Goal: Task Accomplishment & Management: Use online tool/utility

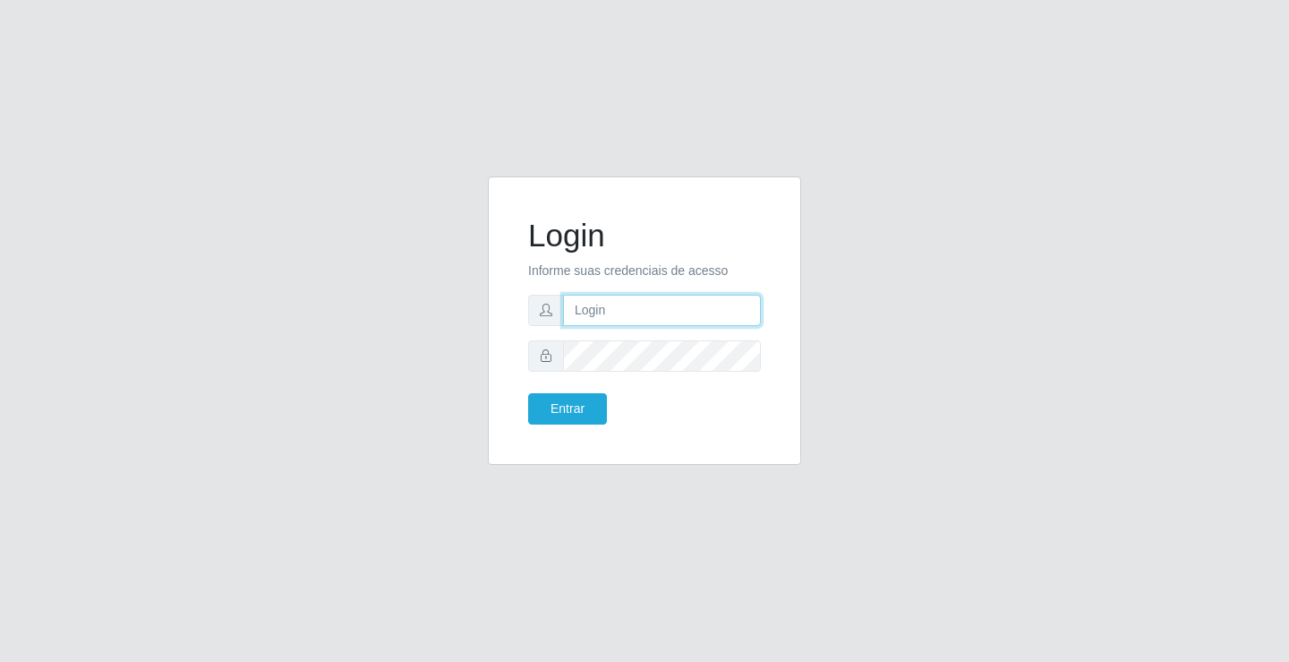
type input "[EMAIL_ADDRESS][DOMAIN_NAME]"
click at [587, 426] on div "Login Informe suas credenciais de acesso [EMAIL_ADDRESS][DOMAIN_NAME] Entrar" at bounding box center [644, 321] width 269 height 244
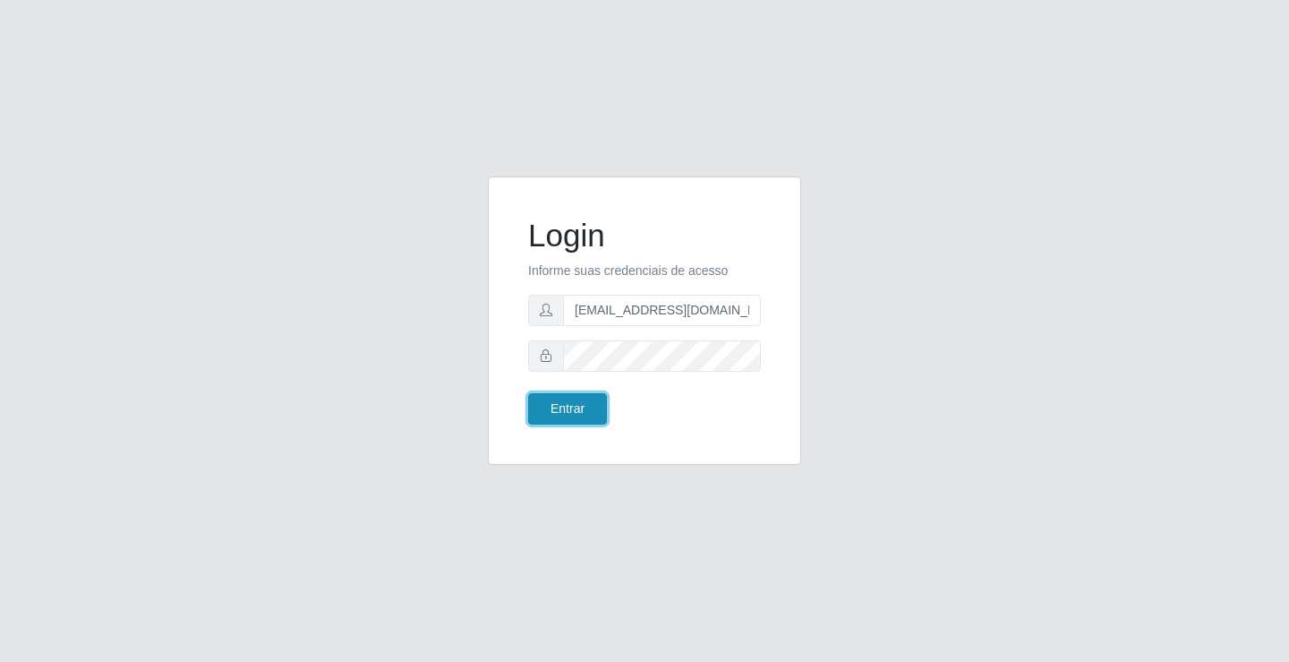
click at [587, 415] on button "Entrar" at bounding box center [567, 408] width 79 height 31
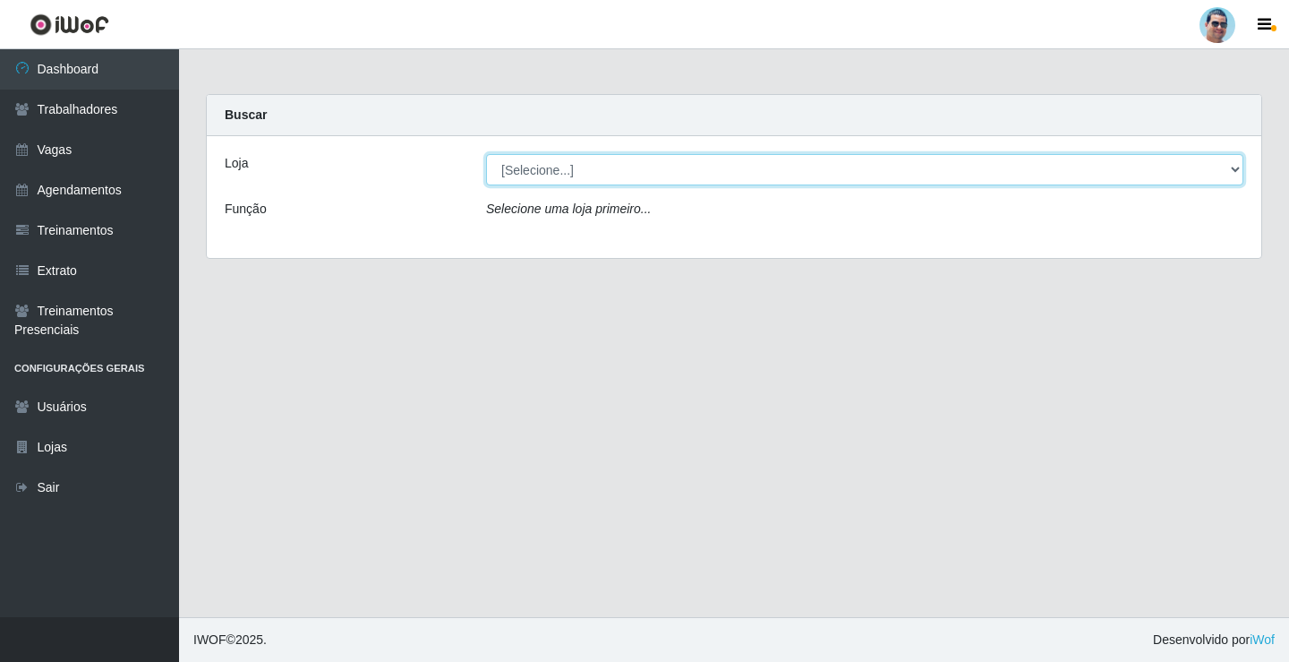
drag, startPoint x: 643, startPoint y: 193, endPoint x: 650, endPoint y: 168, distance: 26.1
click at [650, 158] on select "[Selecione...] Mercadinho Extrabom" at bounding box center [864, 169] width 757 height 31
select select "175"
click at [486, 154] on select "[Selecione...] Mercadinho Extrabom" at bounding box center [864, 169] width 757 height 31
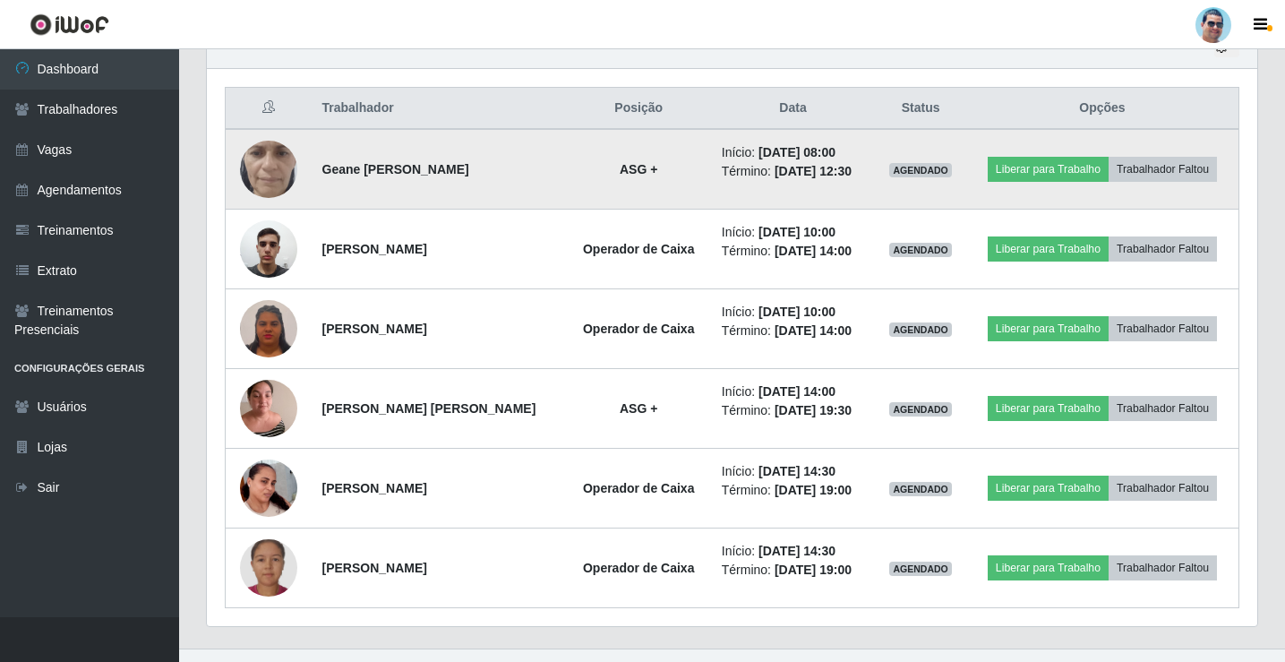
scroll to position [687, 0]
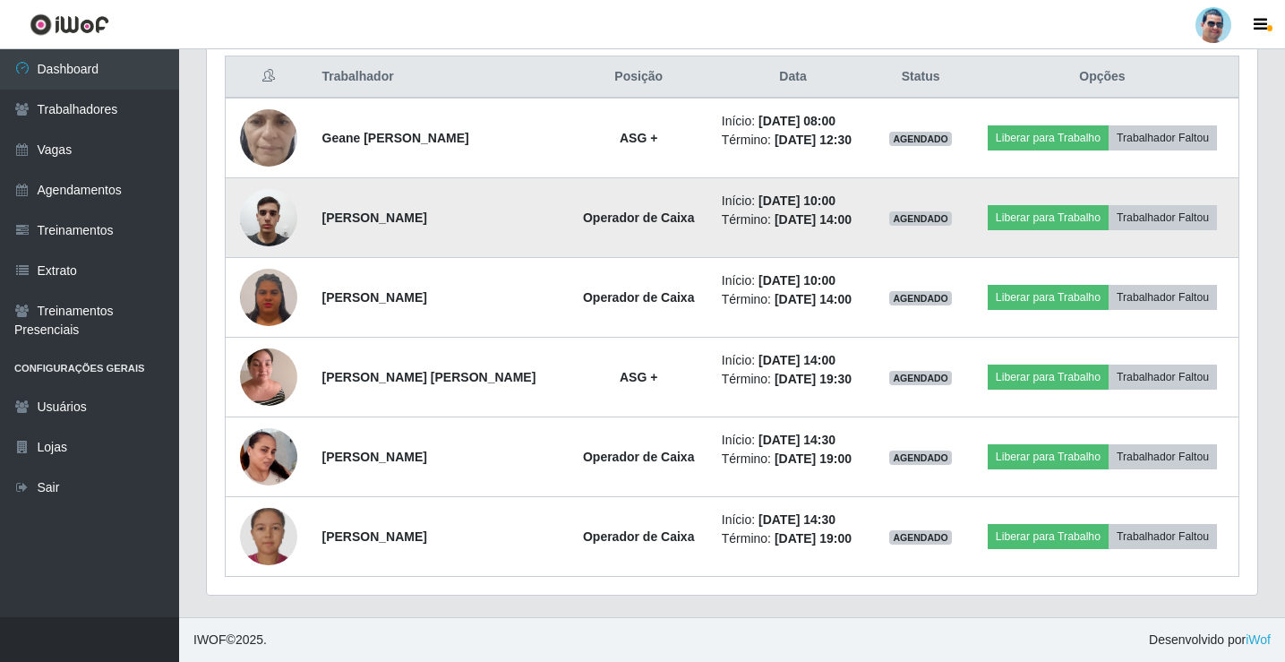
click at [269, 221] on img at bounding box center [268, 217] width 57 height 76
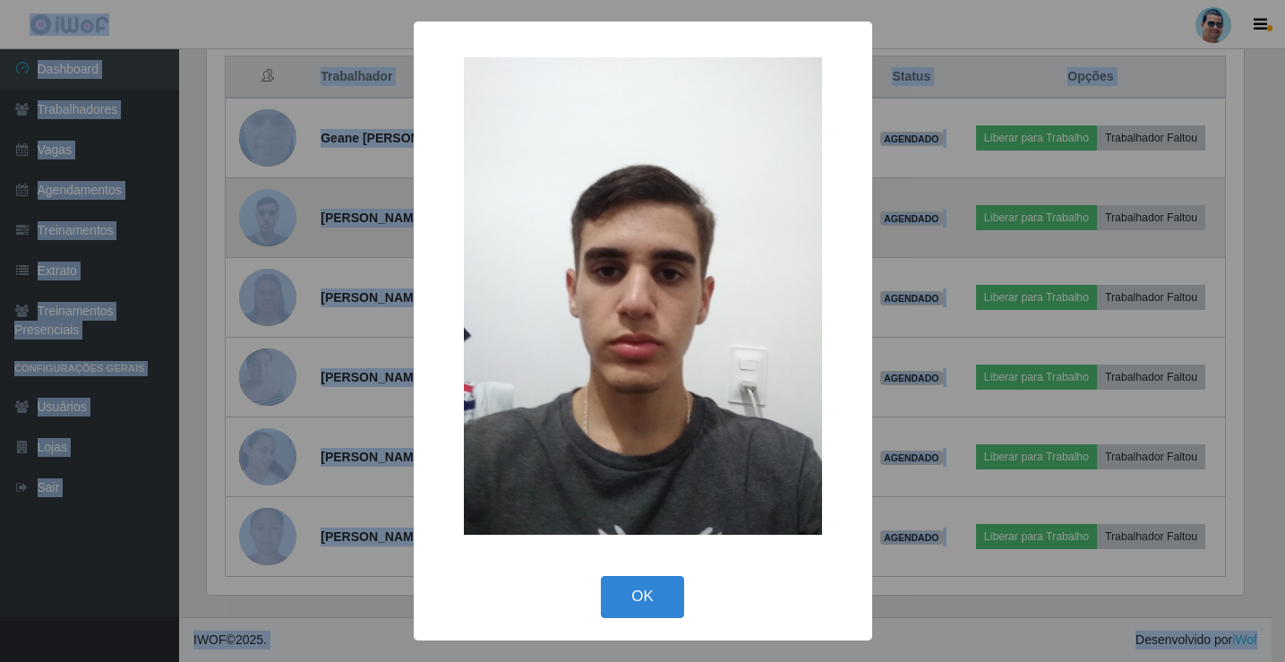
click at [269, 221] on div "× OK Cancel" at bounding box center [642, 331] width 1285 height 662
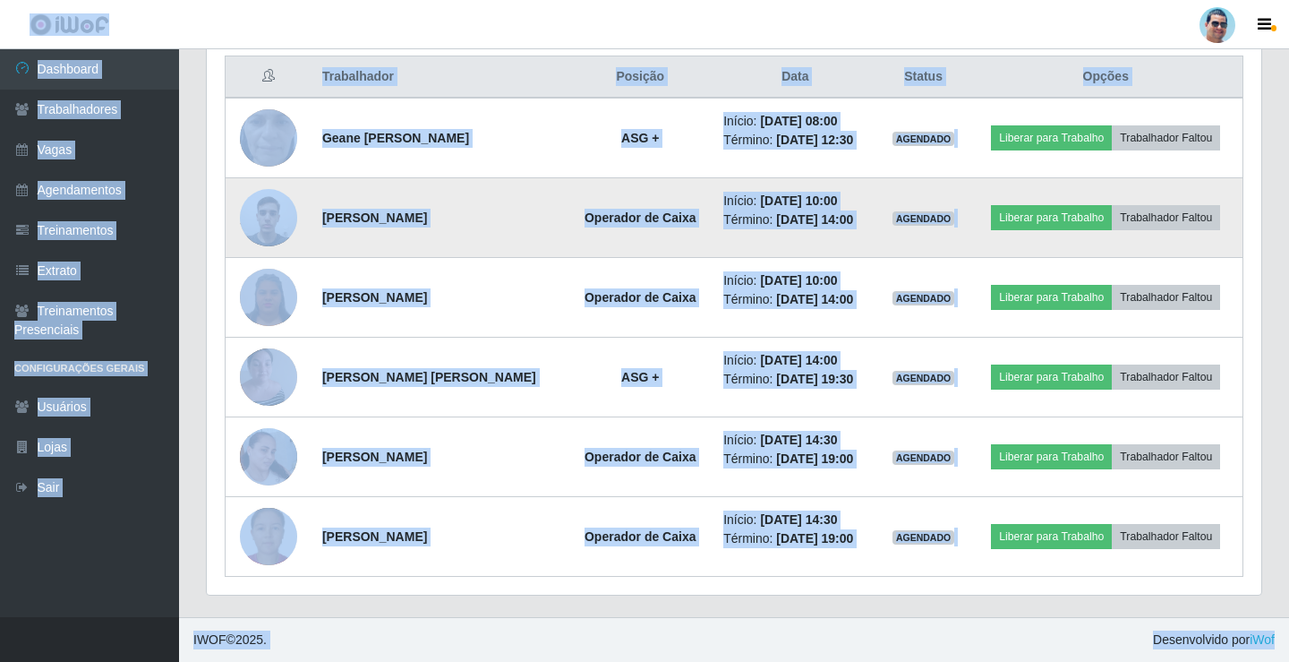
scroll to position [372, 1050]
click at [269, 221] on img at bounding box center [268, 217] width 57 height 76
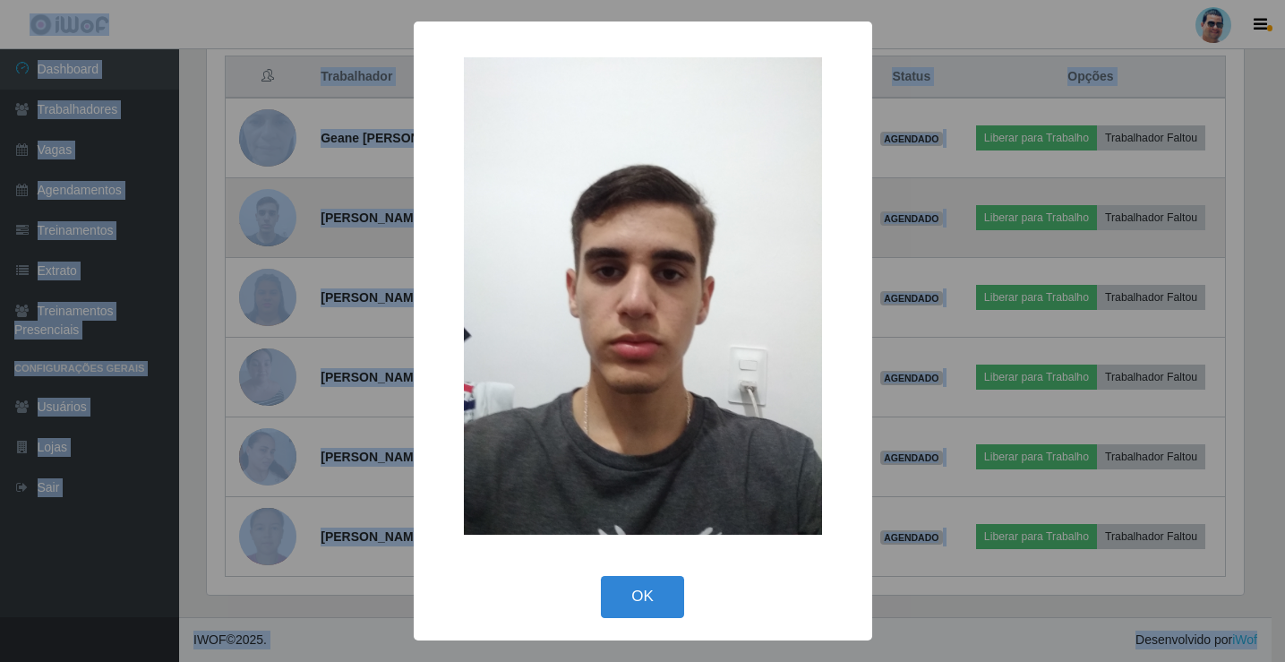
scroll to position [372, 1041]
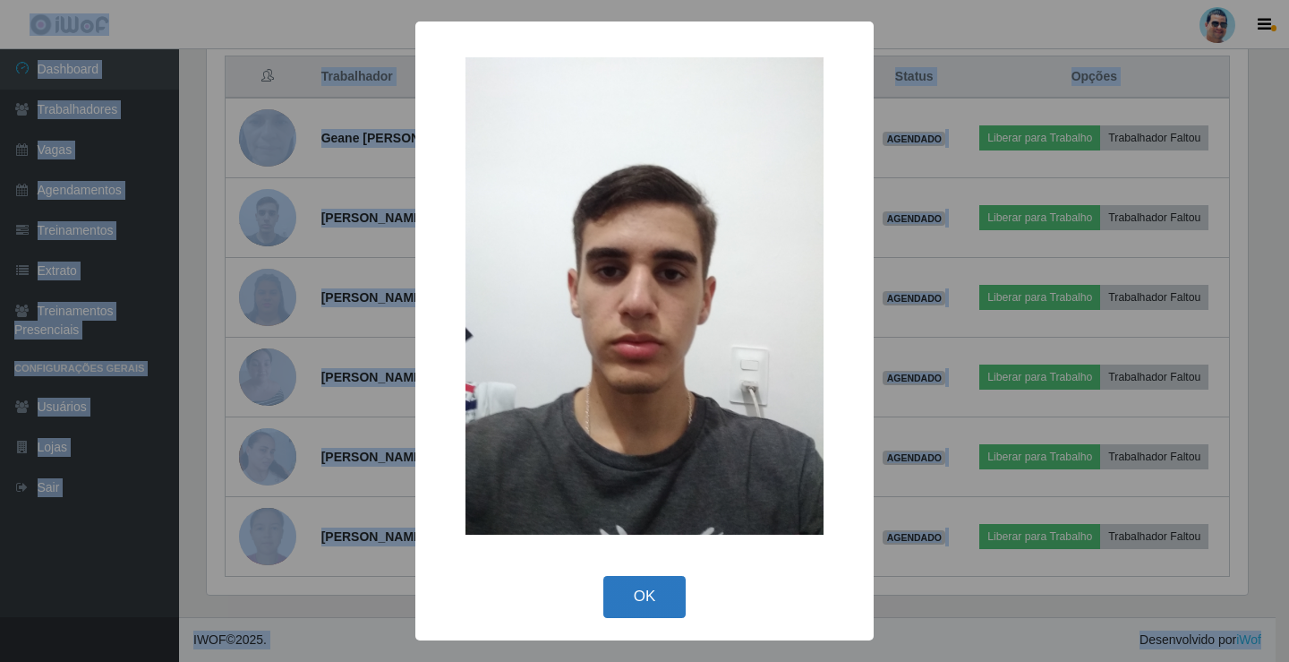
click at [645, 594] on button "OK" at bounding box center [644, 597] width 83 height 42
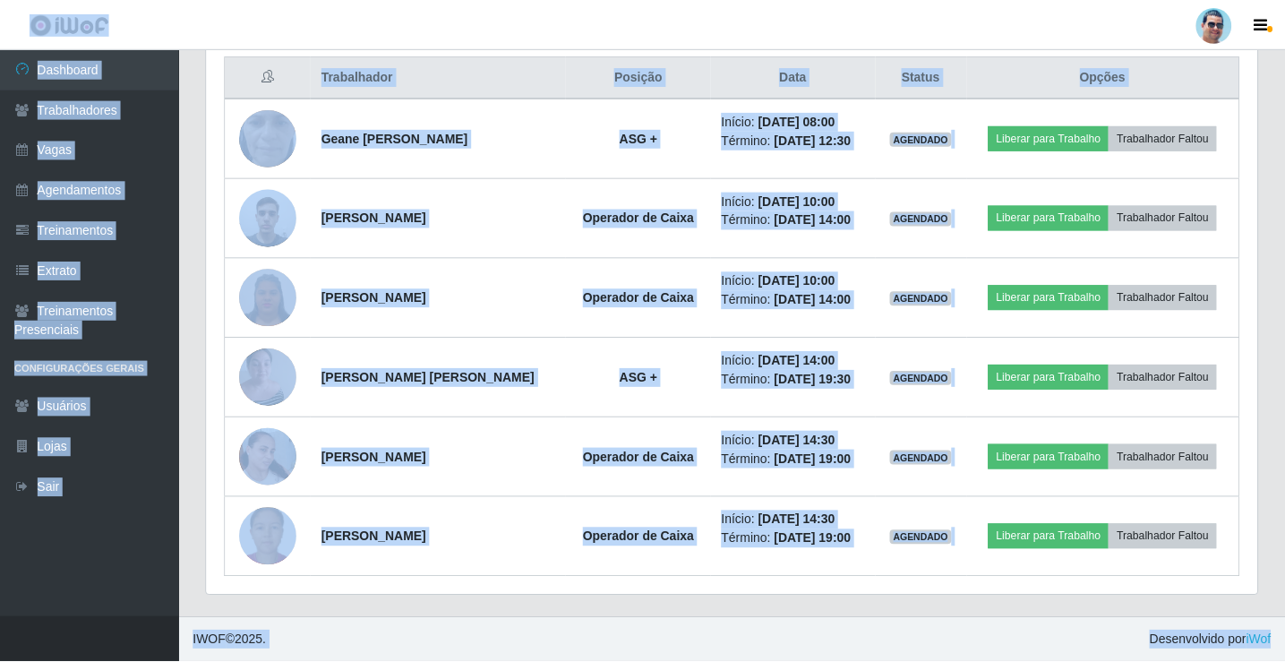
scroll to position [372, 1050]
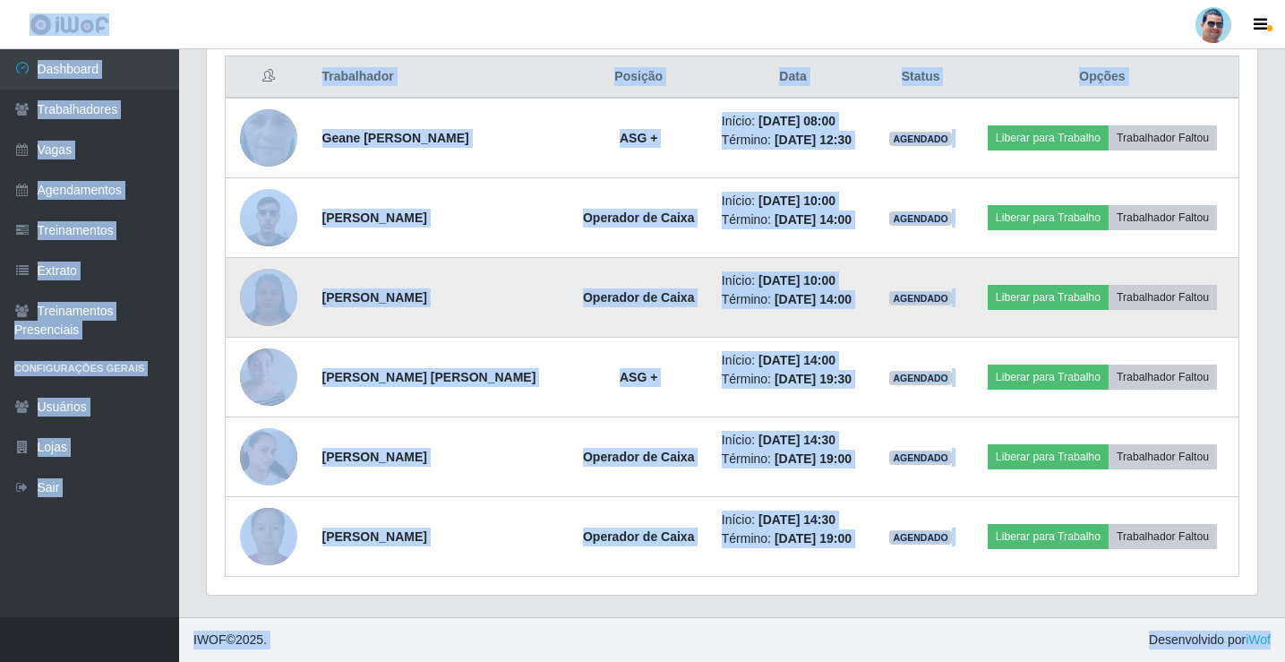
click at [274, 308] on img at bounding box center [268, 297] width 57 height 62
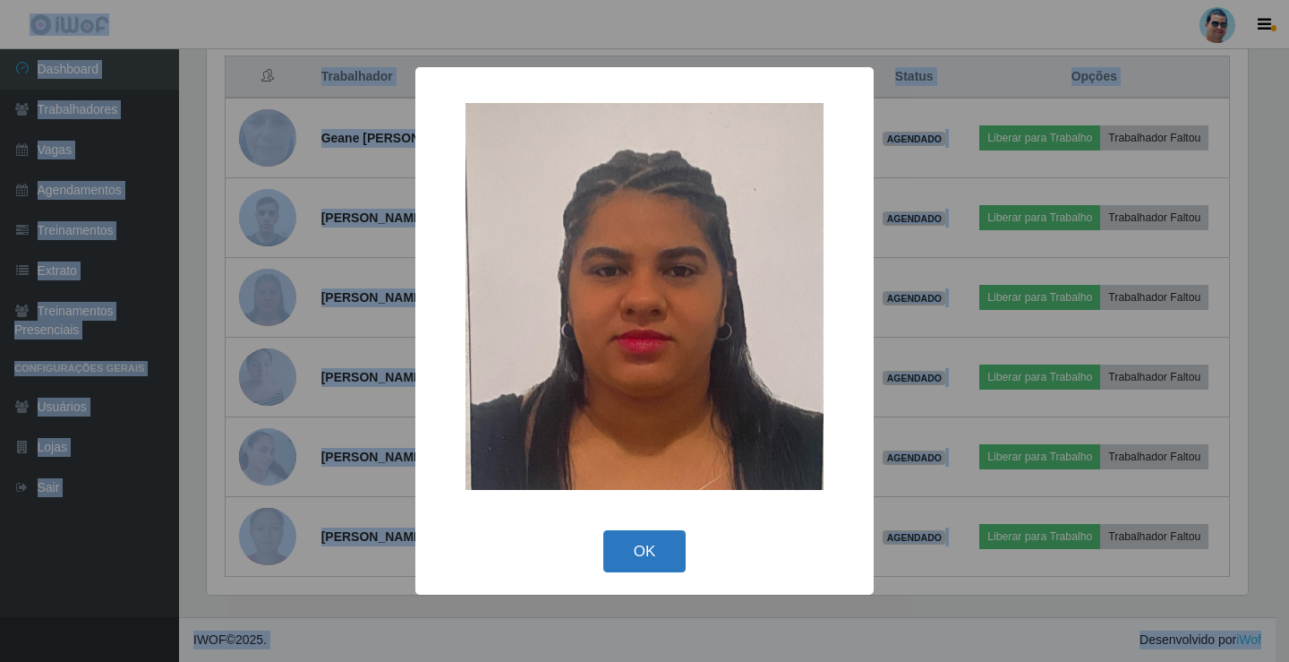
click at [657, 549] on button "OK" at bounding box center [644, 551] width 83 height 42
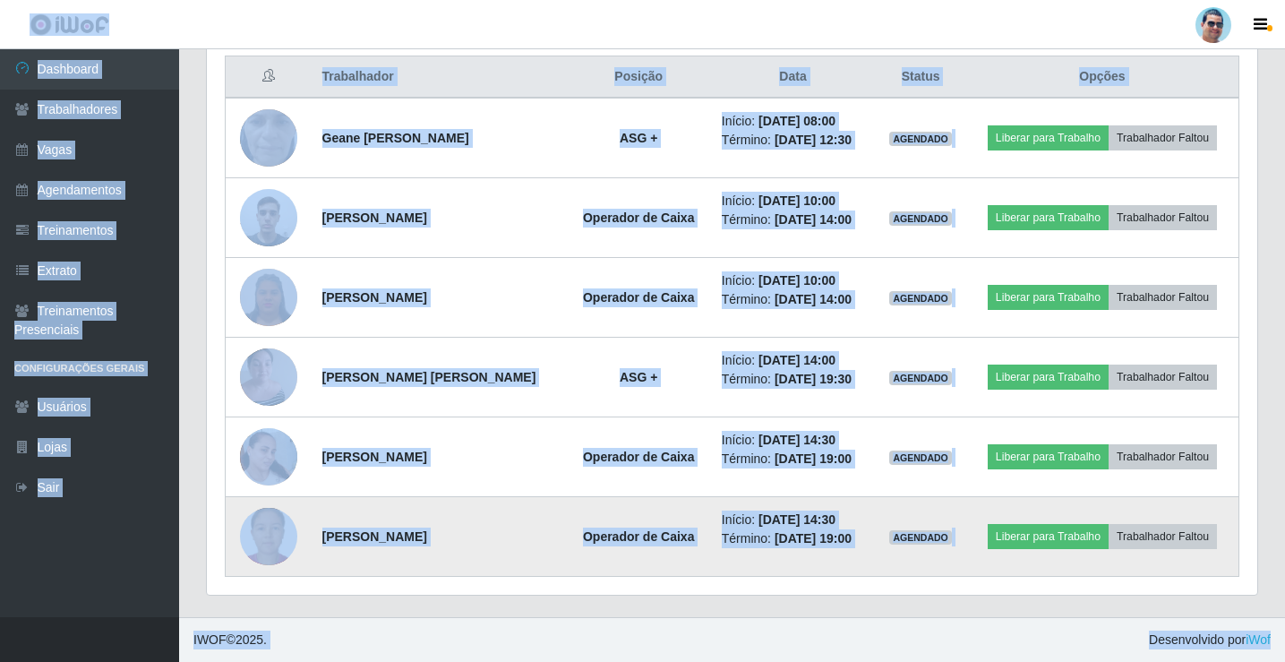
scroll to position [372, 1050]
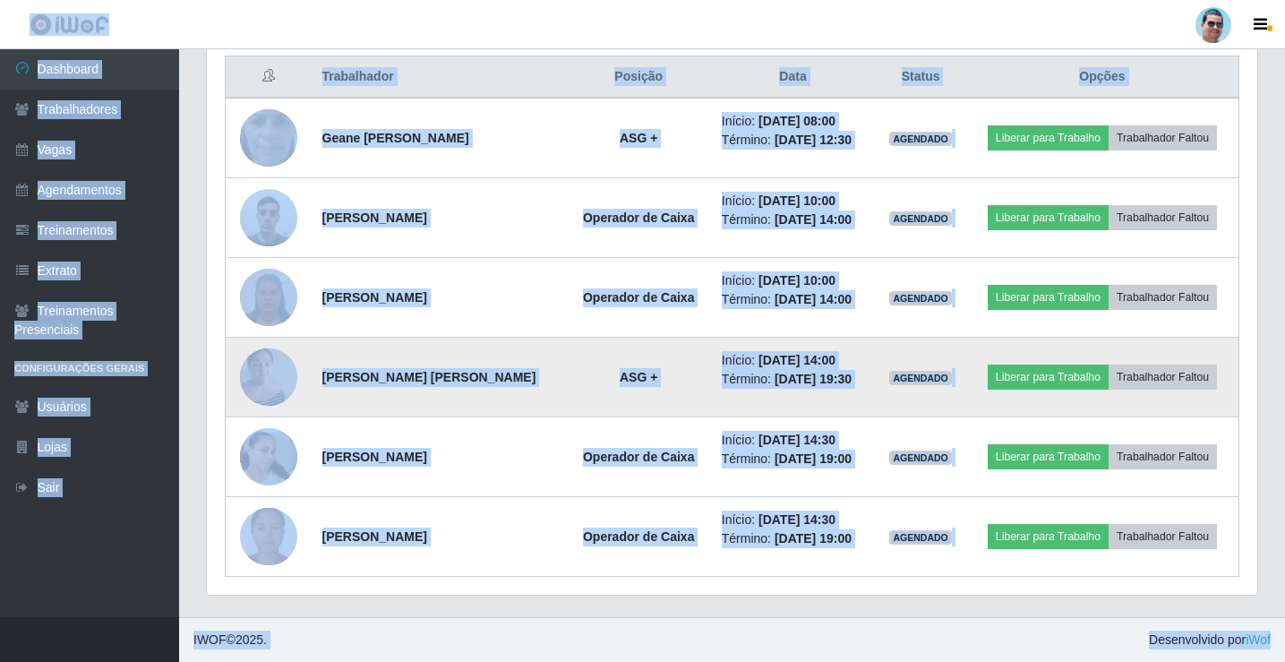
click at [272, 360] on img at bounding box center [268, 376] width 57 height 76
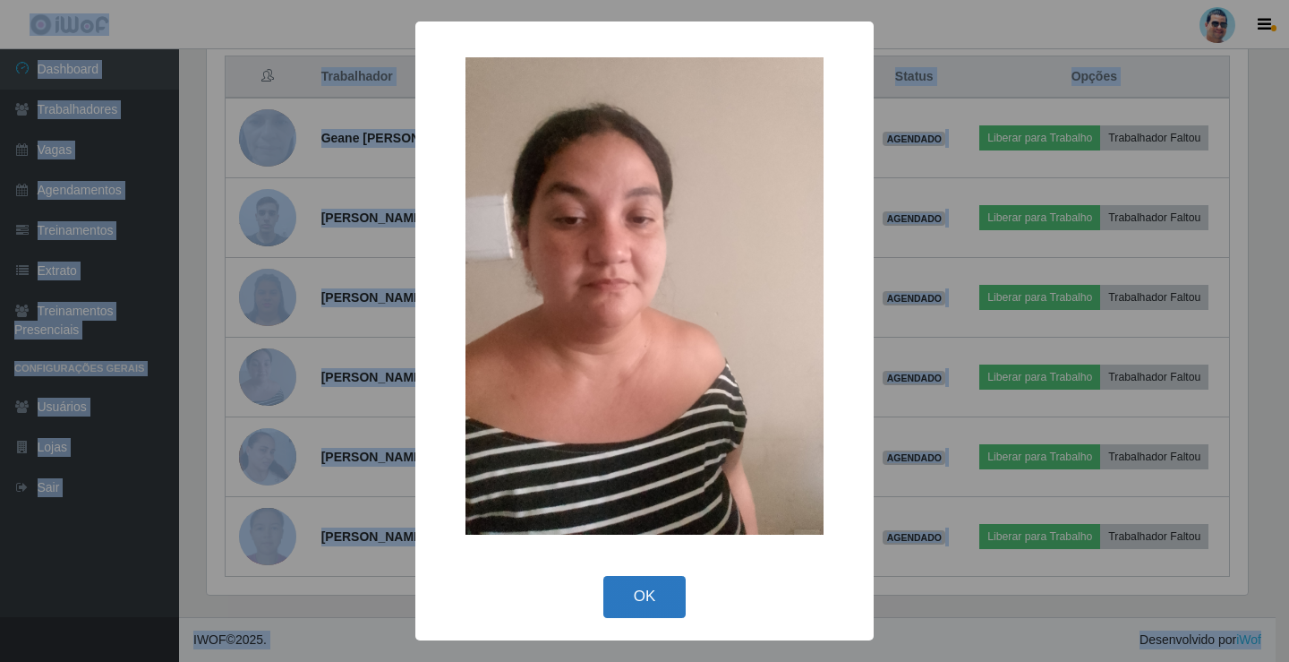
click at [670, 604] on button "OK" at bounding box center [644, 597] width 83 height 42
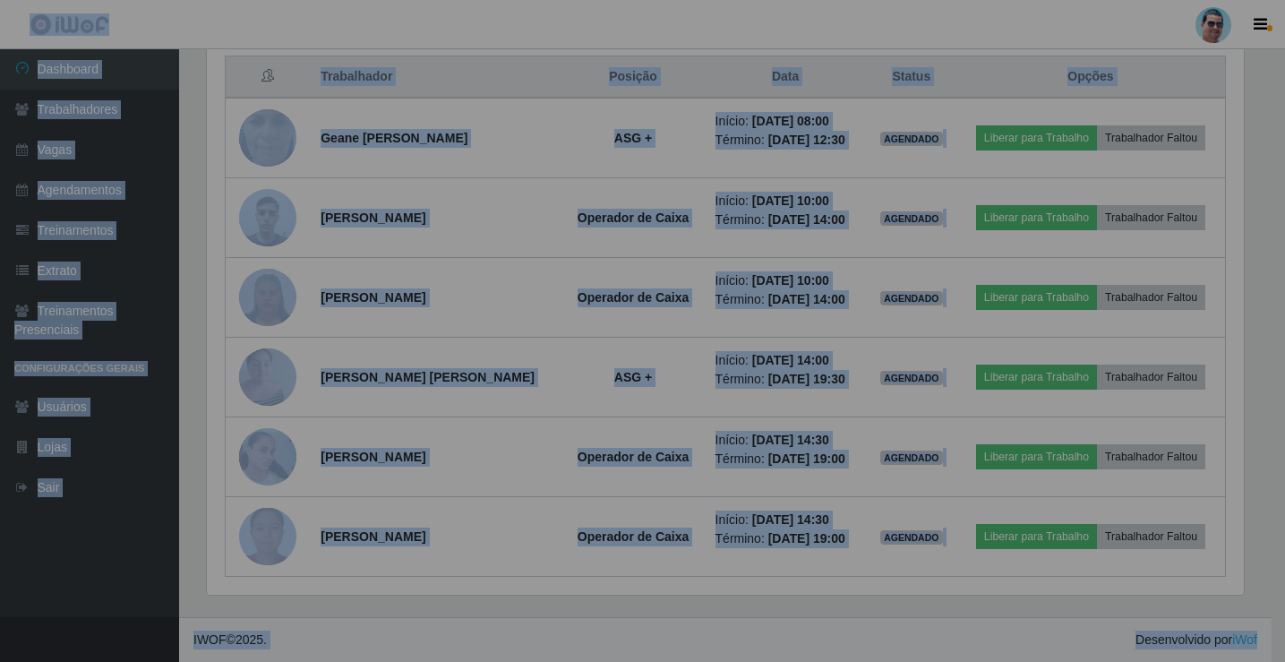
scroll to position [372, 1050]
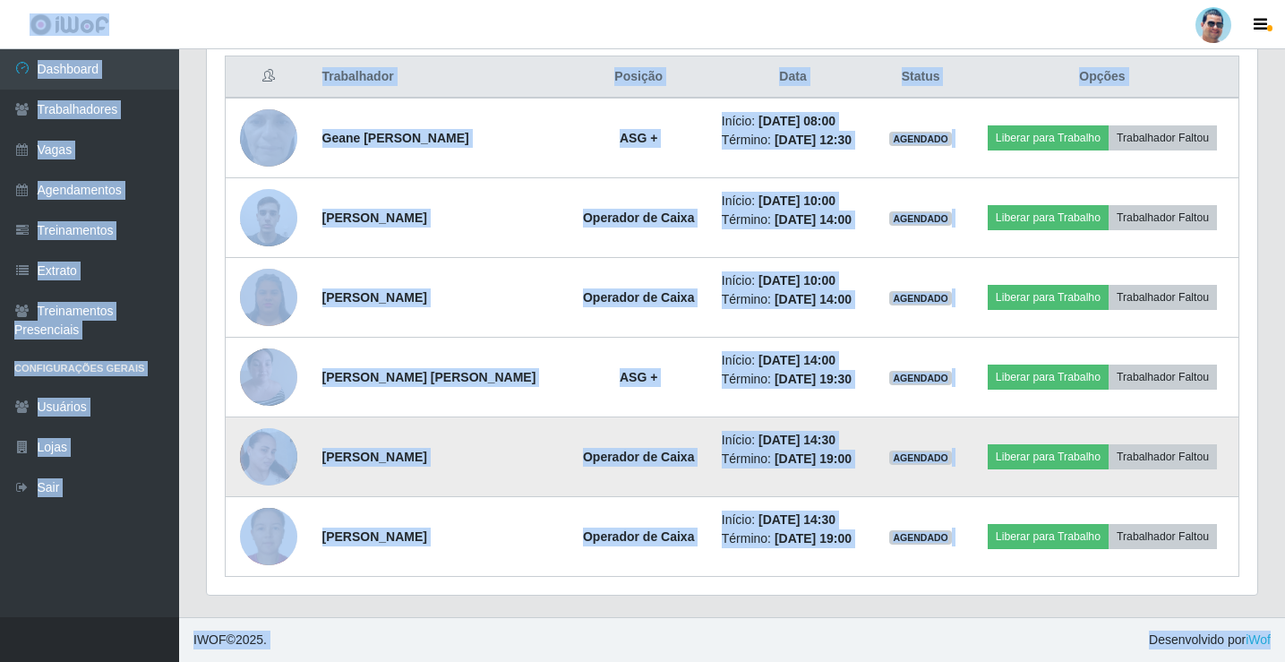
click at [269, 469] on img at bounding box center [268, 457] width 57 height 102
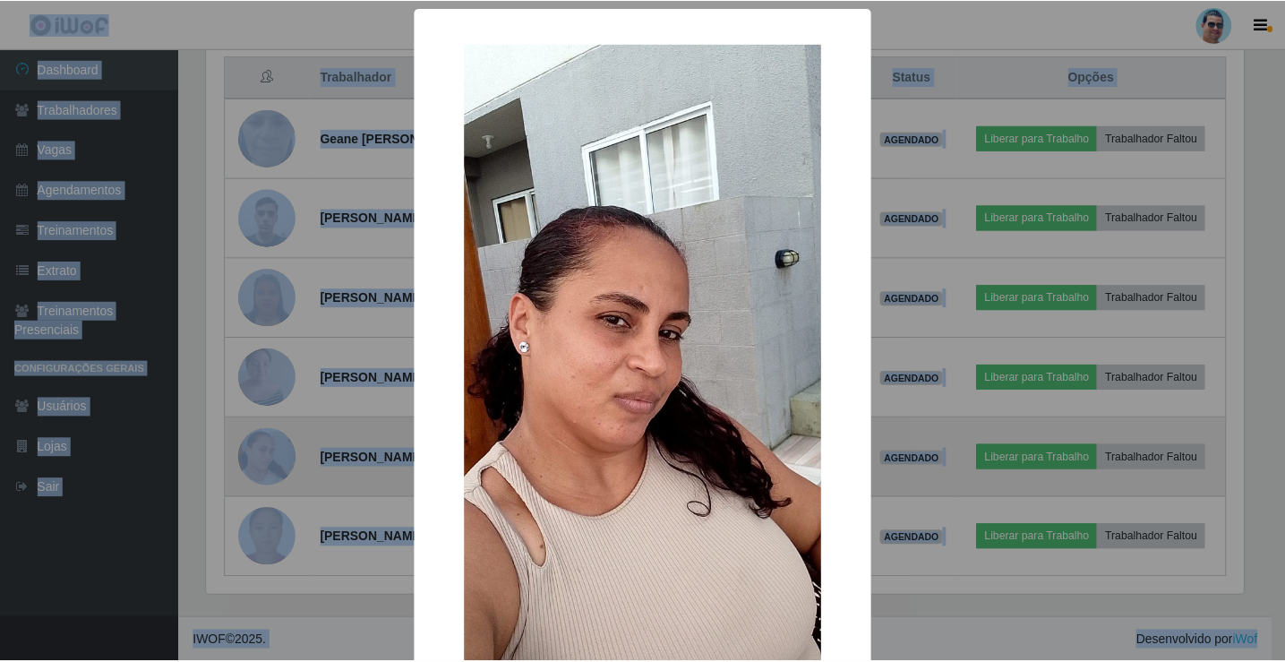
scroll to position [132, 0]
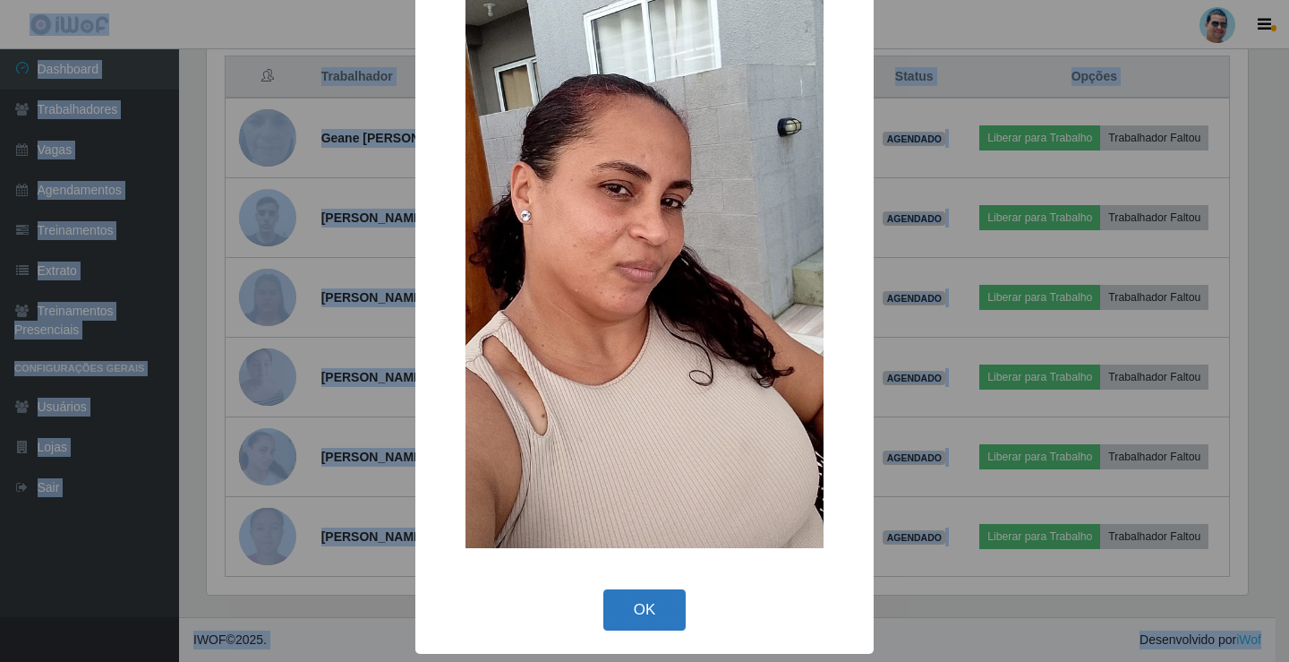
click at [628, 606] on button "OK" at bounding box center [644, 610] width 83 height 42
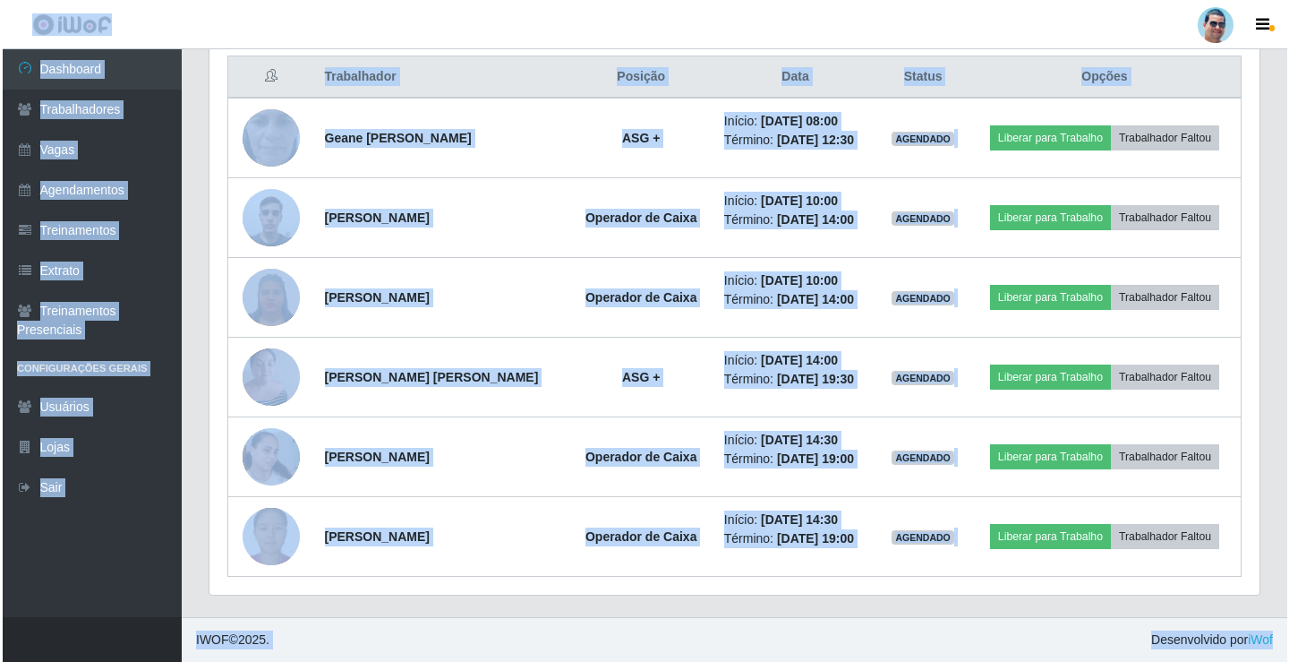
scroll to position [372, 1050]
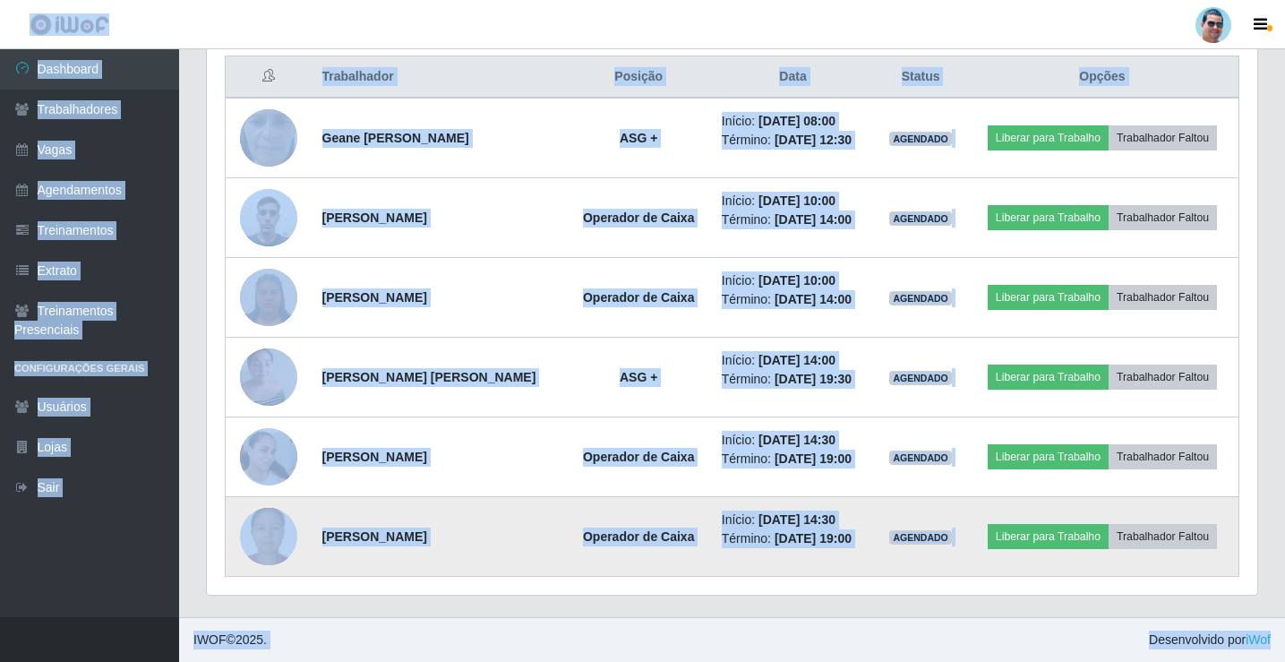
click at [268, 544] on img at bounding box center [268, 536] width 57 height 57
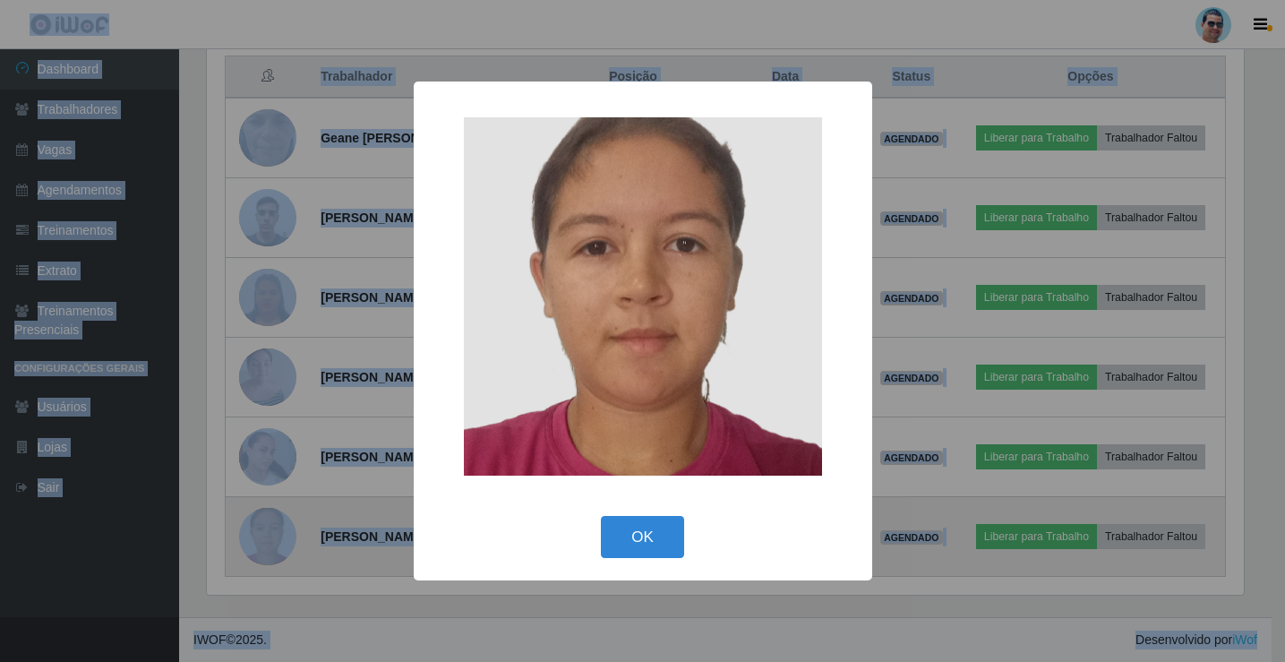
scroll to position [372, 1041]
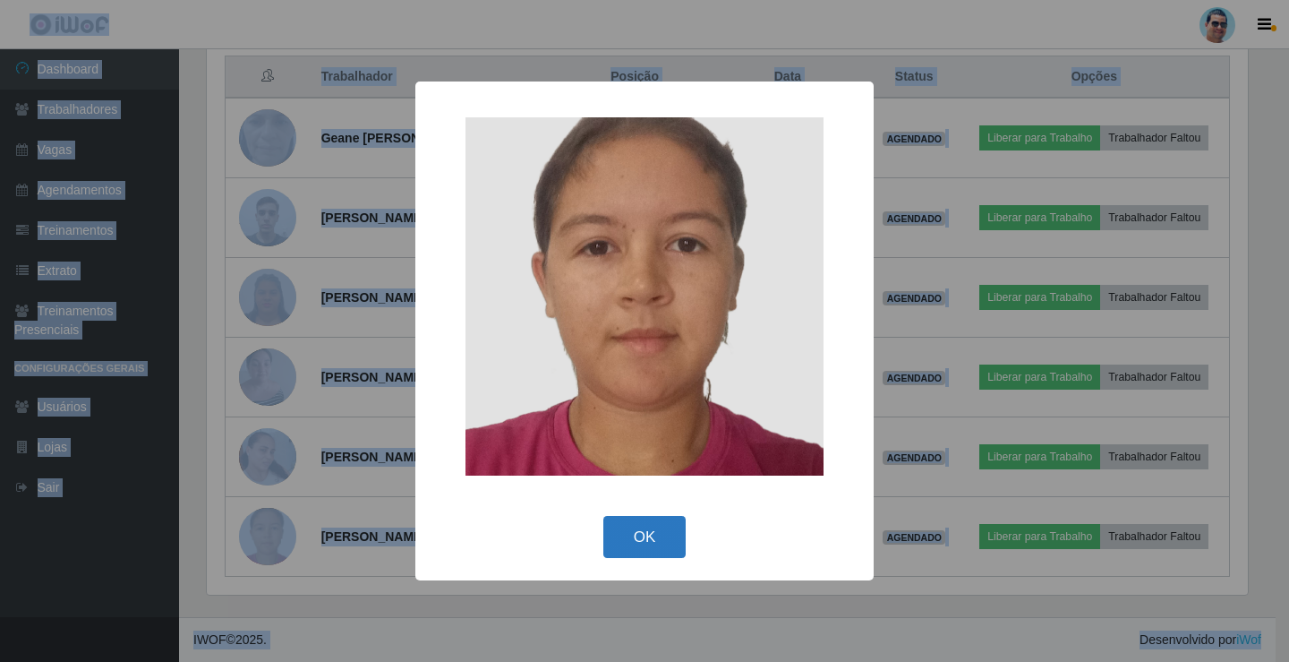
click at [672, 543] on button "OK" at bounding box center [644, 537] width 83 height 42
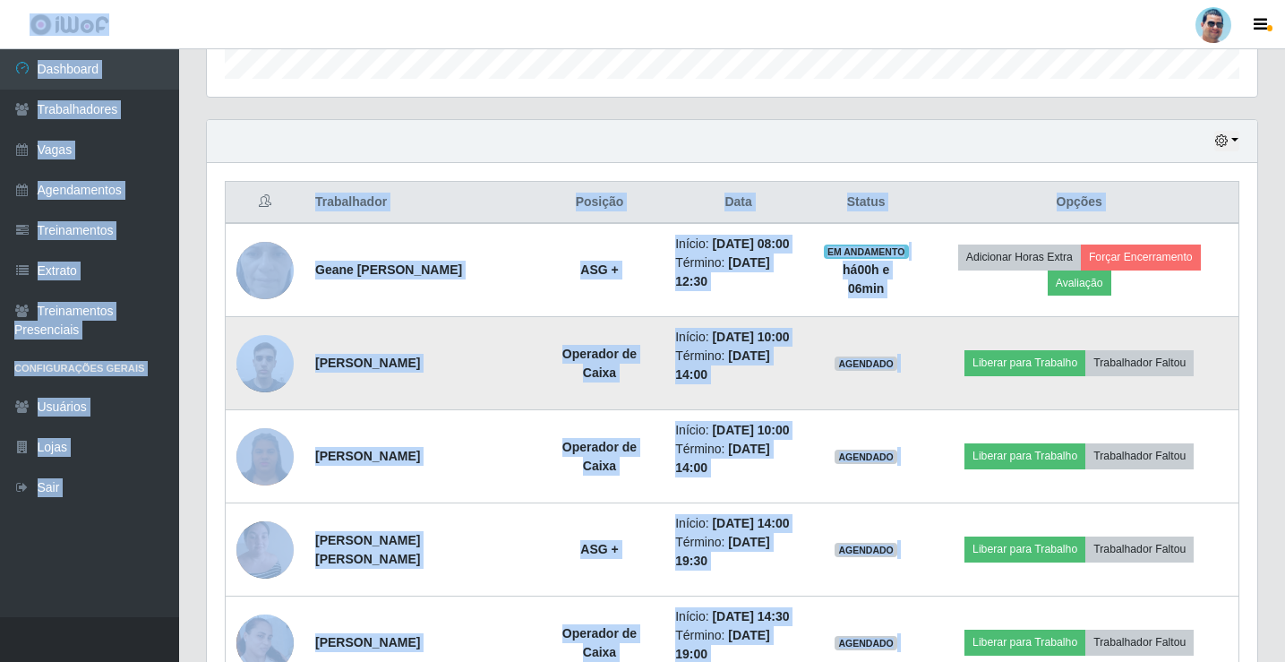
scroll to position [593, 0]
